Goal: Information Seeking & Learning: Learn about a topic

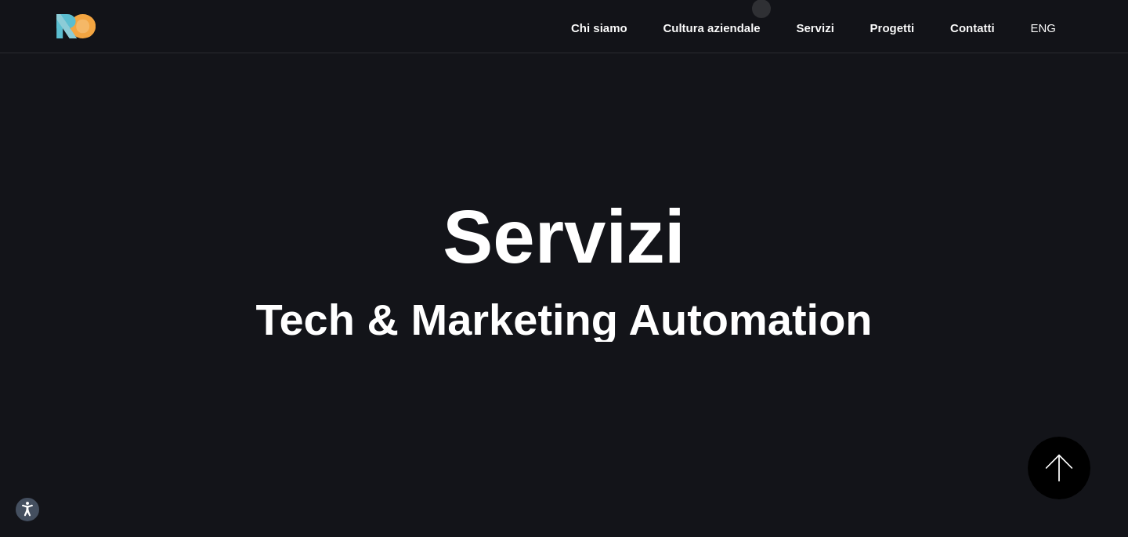
scroll to position [1944, 0]
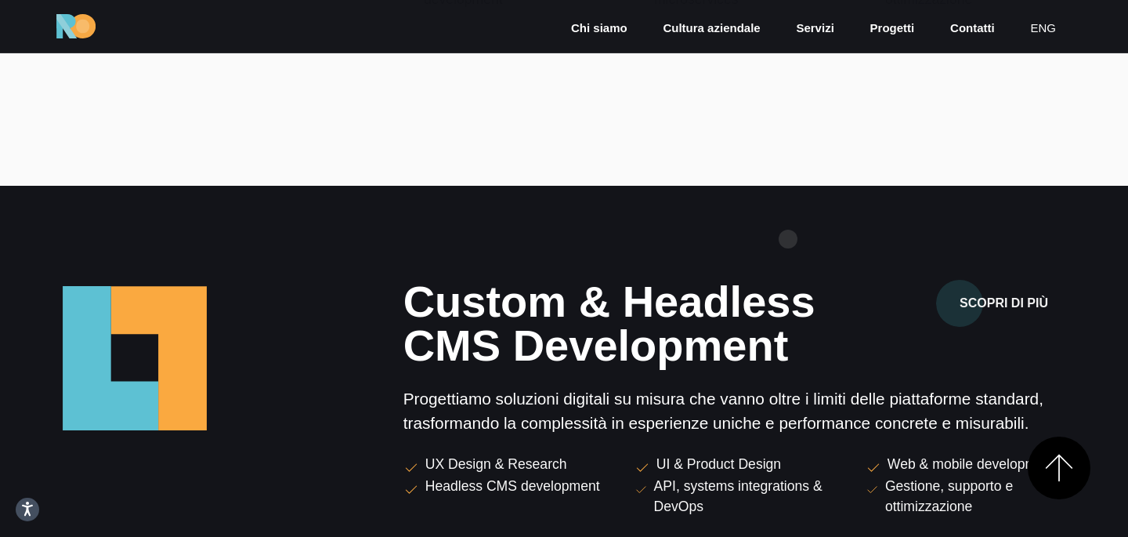
click at [789, 239] on section "Custom & Headless CMS Development Scopri di più Progettiamo soluzioni digitali …" at bounding box center [564, 439] width 1128 height 507
click at [855, 249] on section "Custom & Headless CMS Development Scopri di più Progettiamo soluzioni digitali …" at bounding box center [564, 439] width 1128 height 507
click at [858, 245] on section "Custom & Headless CMS Development Scopri di più Progettiamo soluzioni digitali …" at bounding box center [564, 439] width 1128 height 507
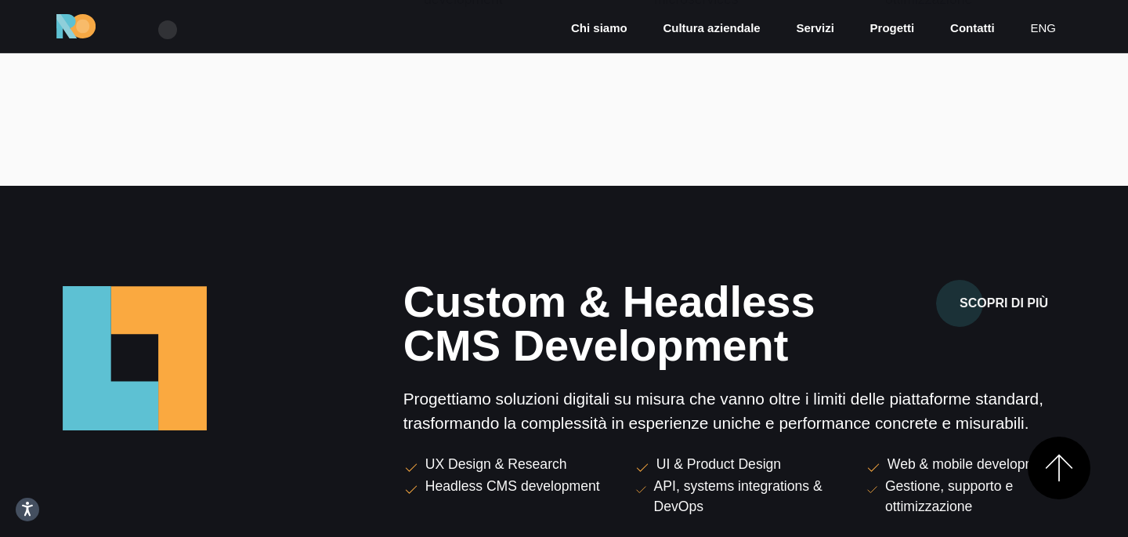
click at [599, 255] on section "Custom & Headless CMS Development Scopri di più Progettiamo soluzioni digitali …" at bounding box center [564, 439] width 1128 height 507
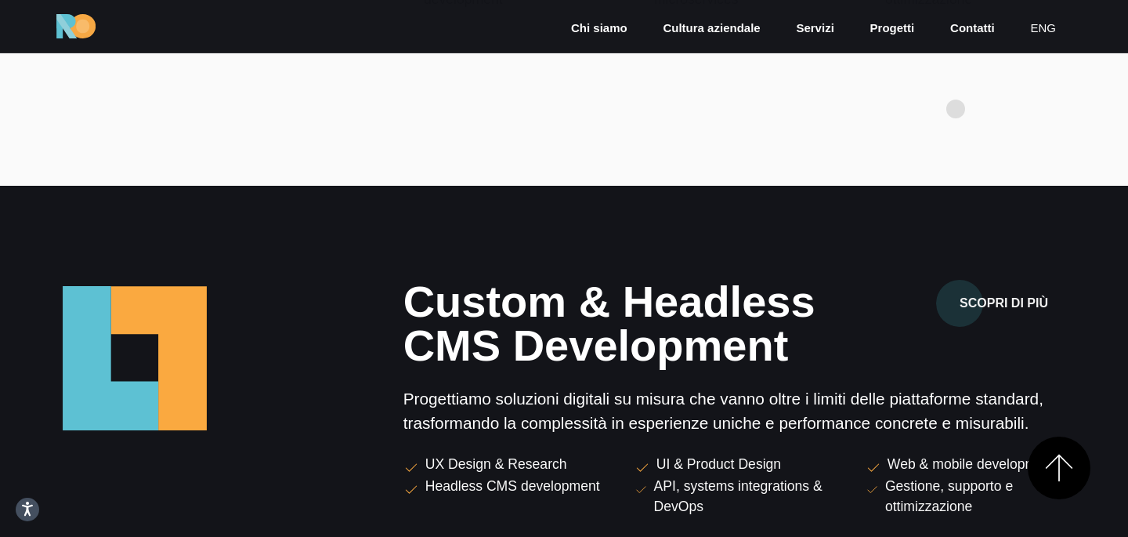
click at [999, 76] on div at bounding box center [737, 52] width 668 height 47
drag, startPoint x: 1033, startPoint y: 215, endPoint x: 1030, endPoint y: 256, distance: 40.9
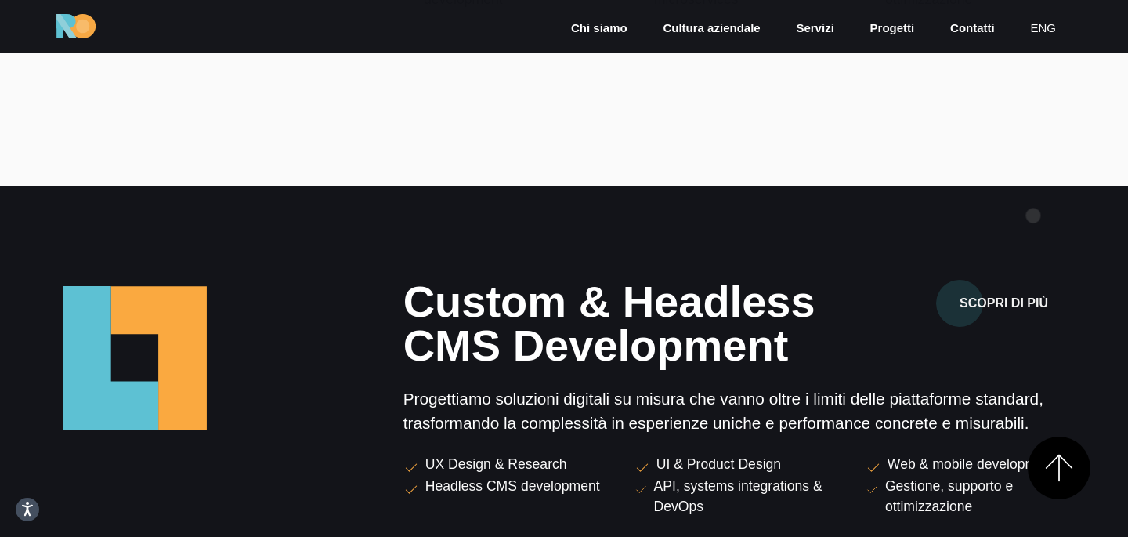
click at [1033, 220] on section "Custom & Headless CMS Development Scopri di più Progettiamo soluzioni digitali …" at bounding box center [564, 439] width 1128 height 507
click at [1032, 262] on section "Custom & Headless CMS Development Scopri di più Progettiamo soluzioni digitali …" at bounding box center [564, 439] width 1128 height 507
click at [1012, 278] on section "Custom & Headless CMS Development Scopri di più Progettiamo soluzioni digitali …" at bounding box center [564, 439] width 1128 height 507
click at [1012, 277] on section "Custom & Headless CMS Development Scopri di più Progettiamo soluzioni digitali …" at bounding box center [564, 439] width 1128 height 507
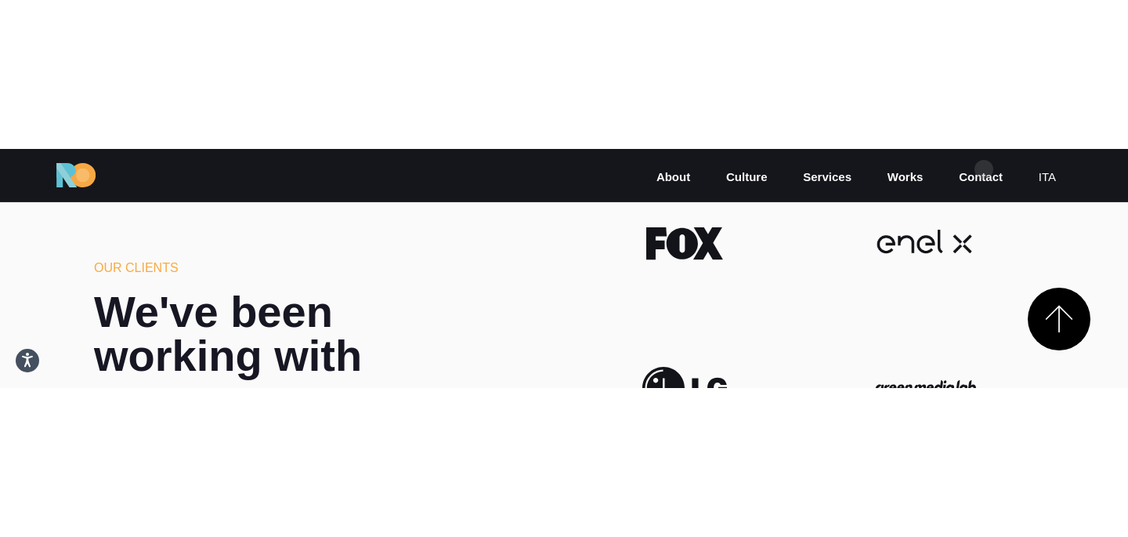
scroll to position [3046, 0]
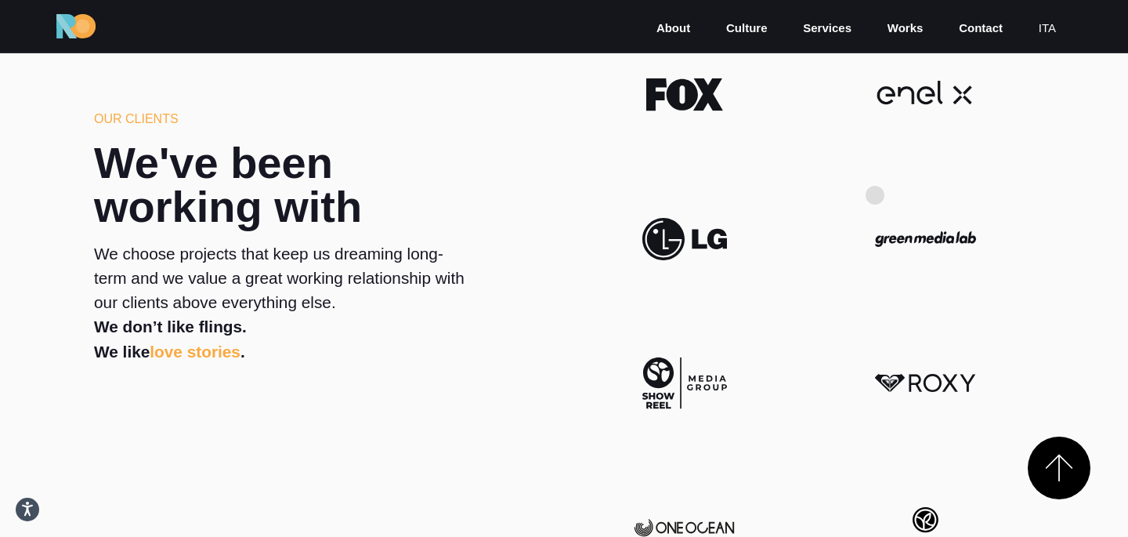
click at [810, 165] on div at bounding box center [925, 95] width 241 height 144
click at [797, 111] on div at bounding box center [684, 95] width 241 height 144
click at [801, 107] on div at bounding box center [684, 95] width 241 height 144
click at [437, 197] on h2 "We've been working with" at bounding box center [282, 185] width 377 height 88
